Goal: Task Accomplishment & Management: Manage account settings

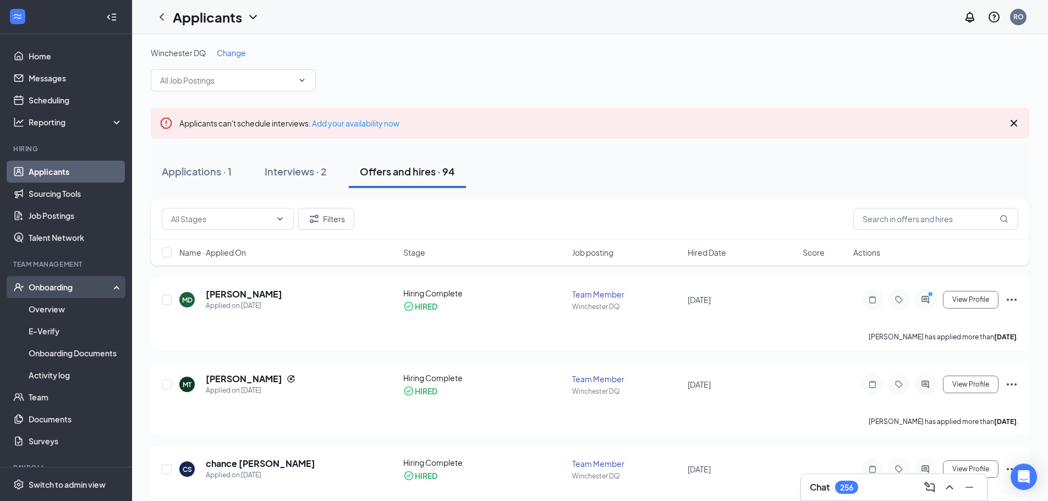
click at [56, 290] on div "Onboarding" at bounding box center [71, 287] width 85 height 11
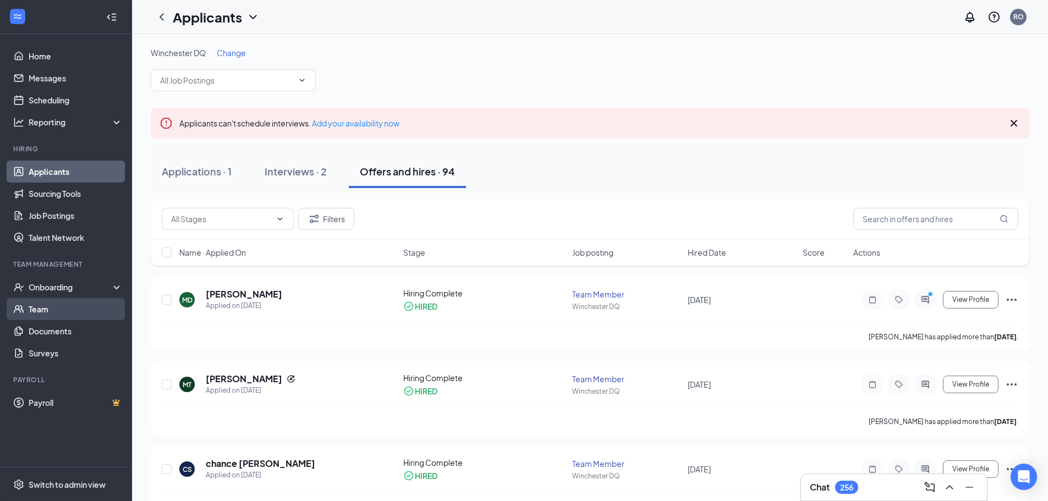
click at [58, 305] on link "Team" at bounding box center [76, 309] width 94 height 22
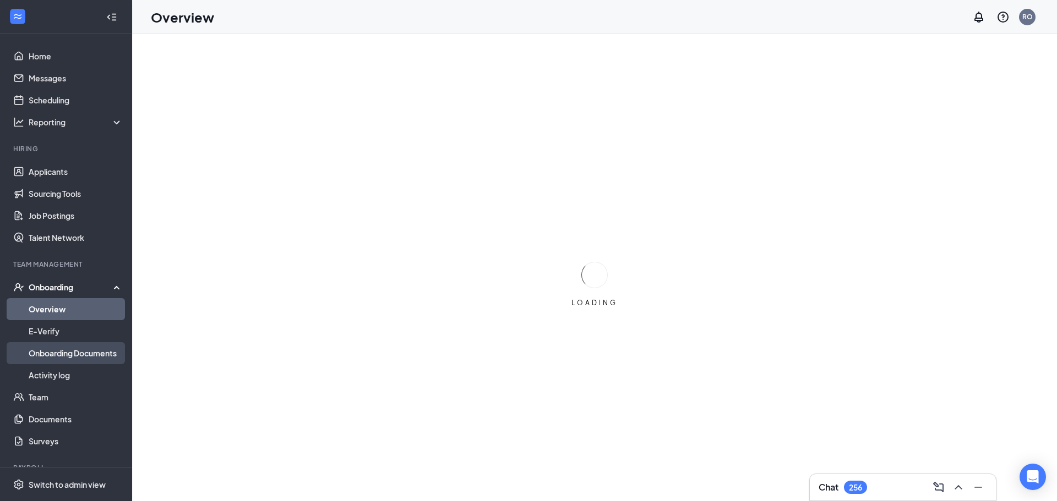
click at [58, 356] on link "Onboarding Documents" at bounding box center [76, 353] width 94 height 22
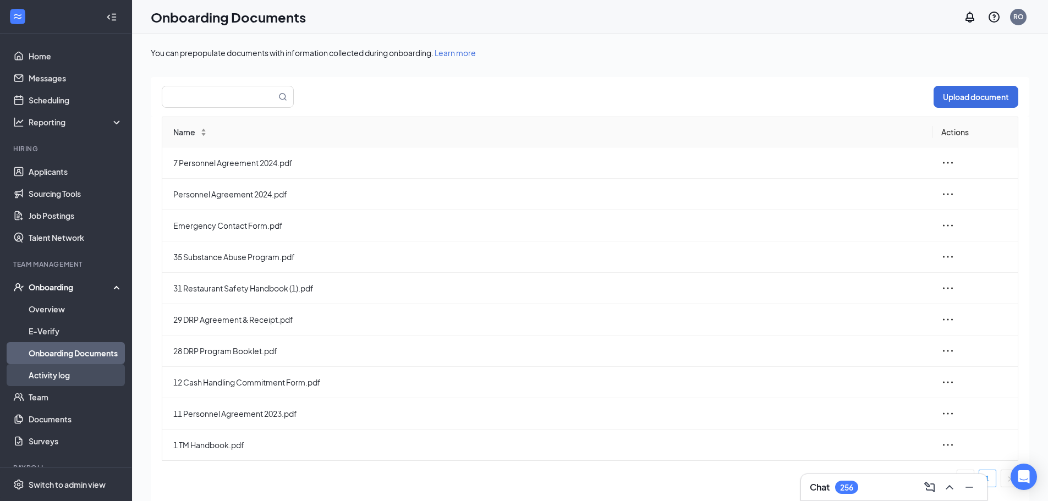
click at [56, 378] on link "Activity log" at bounding box center [76, 375] width 94 height 22
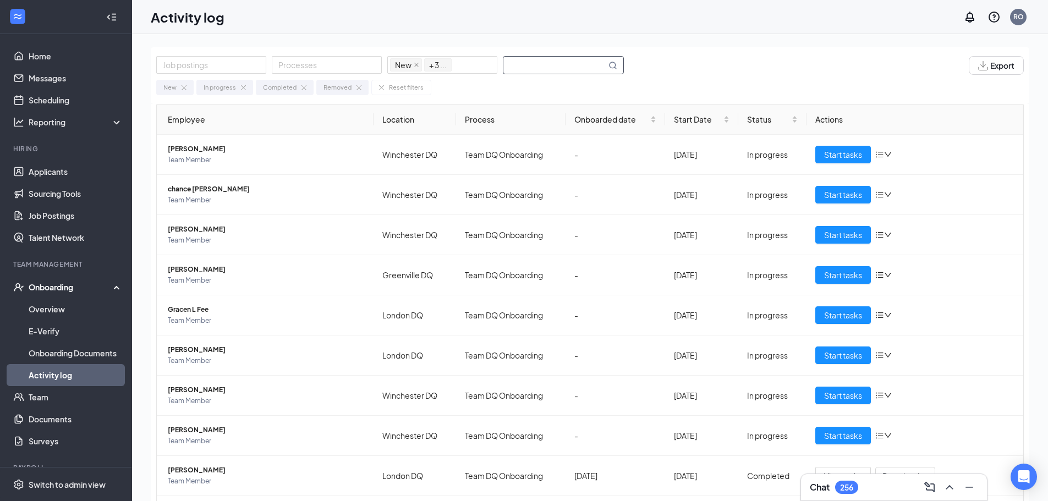
click at [534, 65] on input "text" at bounding box center [554, 65] width 103 height 17
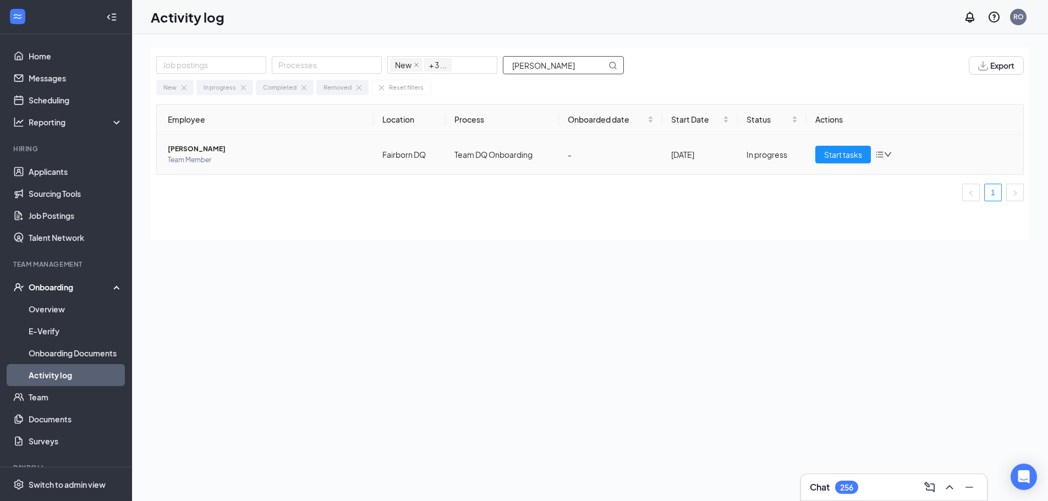
click at [283, 155] on span "Team Member" at bounding box center [266, 160] width 197 height 11
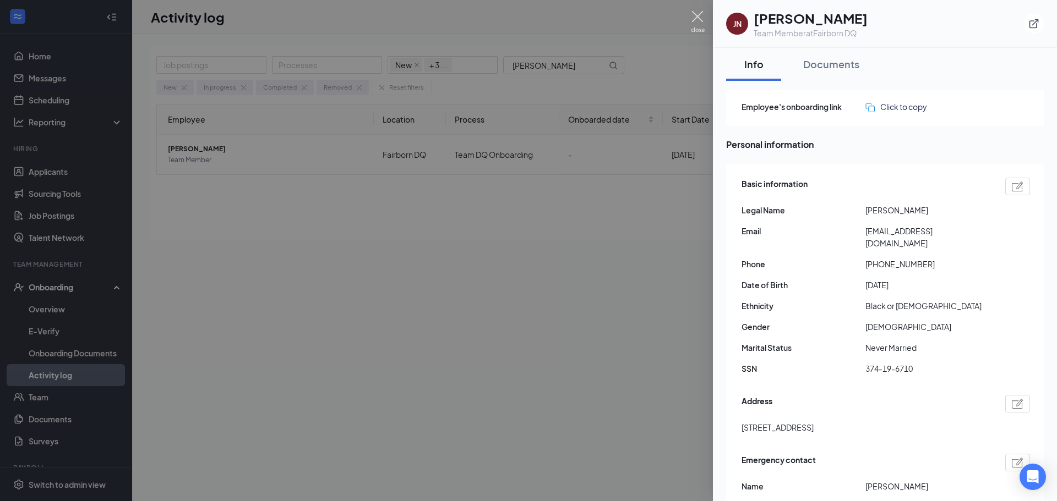
click at [699, 17] on img at bounding box center [698, 21] width 14 height 21
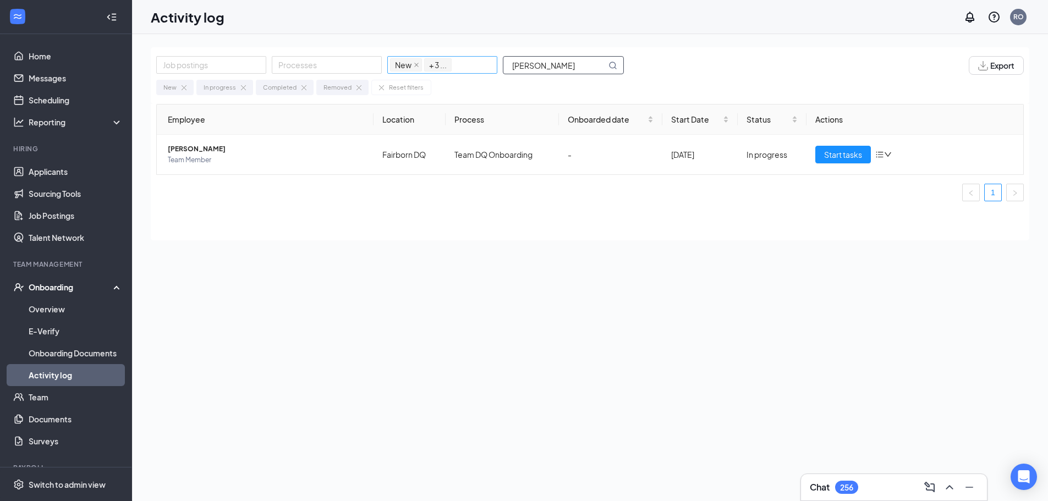
drag, startPoint x: 549, startPoint y: 70, endPoint x: 440, endPoint y: 66, distance: 108.5
click at [440, 66] on div "Job postings Processes New In progress Completed Removed + 3 ... [PERSON_NAME]" at bounding box center [395, 65] width 479 height 19
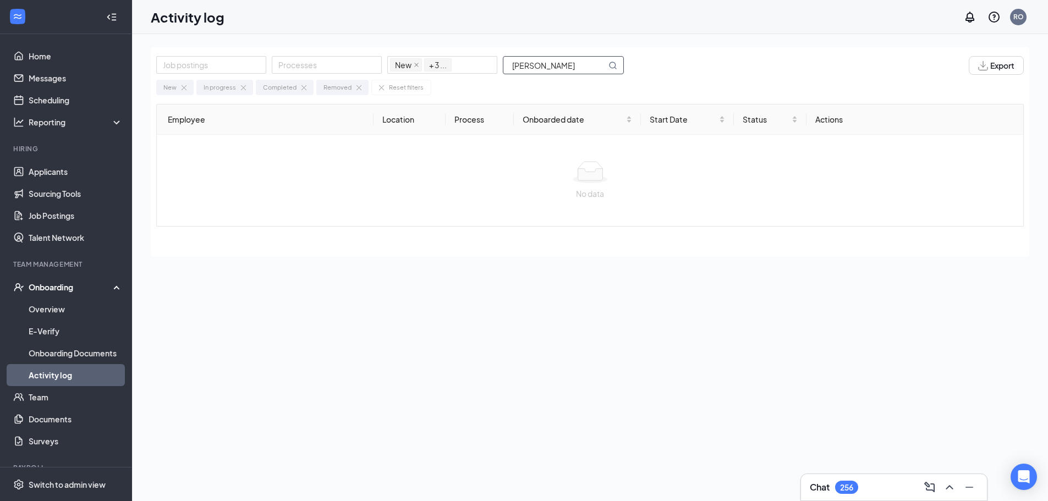
click at [521, 65] on input "[PERSON_NAME]" at bounding box center [554, 65] width 103 height 17
type input "[PERSON_NAME]"
click at [612, 68] on icon "MagnifyingGlass" at bounding box center [613, 65] width 9 height 9
drag, startPoint x: 552, startPoint y: 67, endPoint x: 492, endPoint y: 67, distance: 59.4
click at [492, 67] on div "Job postings Processes New In progress Completed Removed + 3 ... [PERSON_NAME]" at bounding box center [395, 65] width 479 height 19
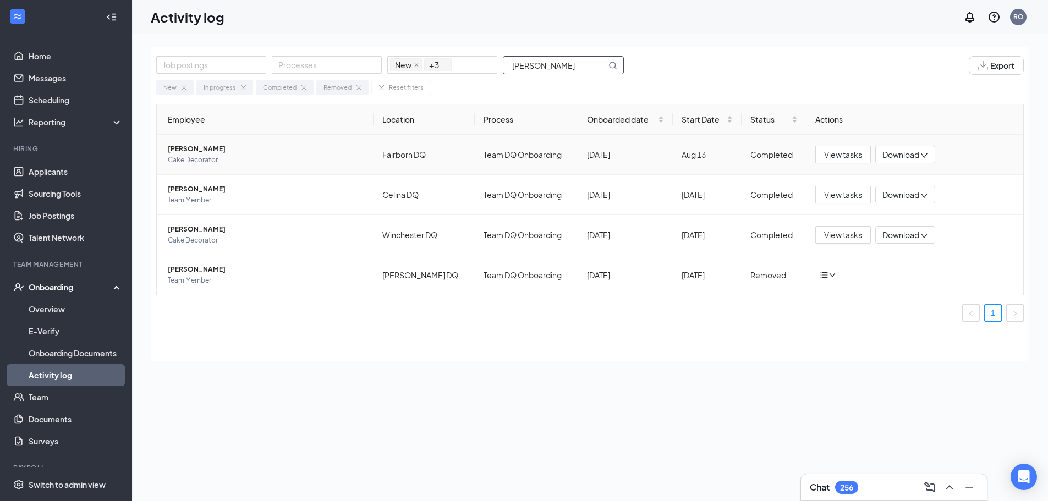
type input "[PERSON_NAME]"
click at [327, 160] on span "Cake Decorator" at bounding box center [266, 160] width 197 height 11
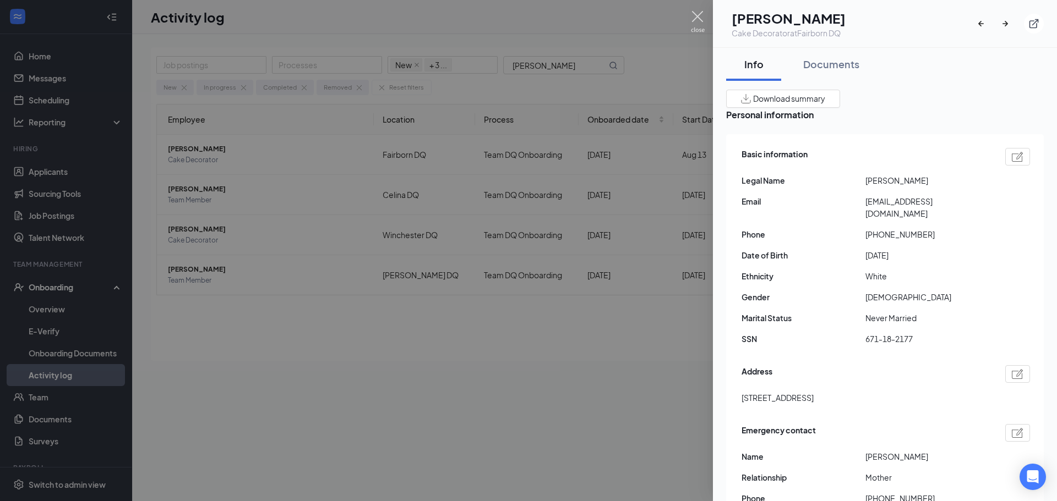
click at [703, 13] on img at bounding box center [698, 21] width 14 height 21
